Goal: Browse casually

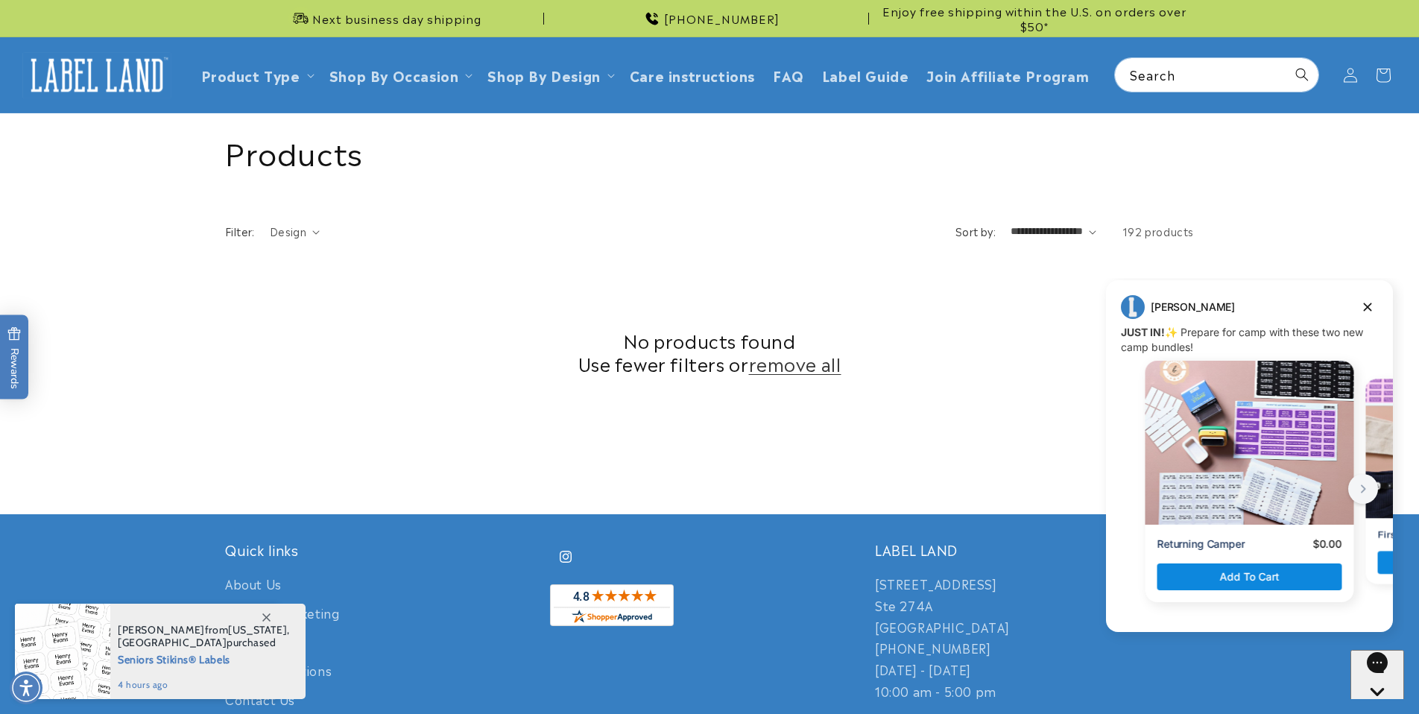
scroll to position [367, 0]
